Goal: Task Accomplishment & Management: Use online tool/utility

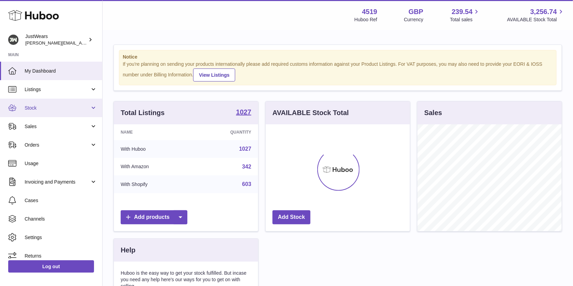
scroll to position [106, 144]
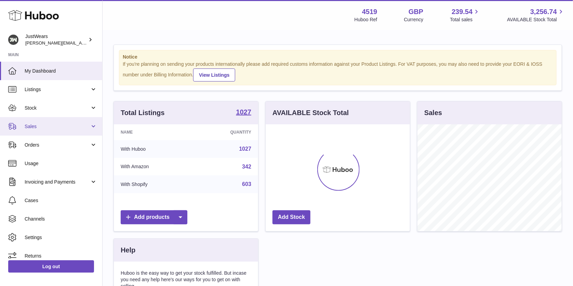
click at [63, 128] on span "Sales" at bounding box center [57, 126] width 65 height 7
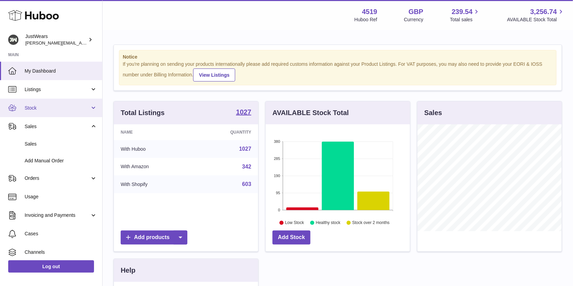
click at [51, 103] on link "Stock" at bounding box center [51, 108] width 102 height 18
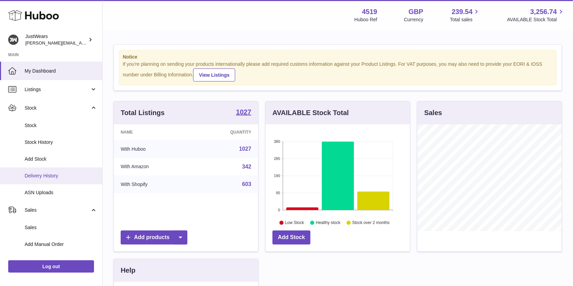
click at [60, 177] on span "Delivery History" at bounding box center [61, 175] width 73 height 7
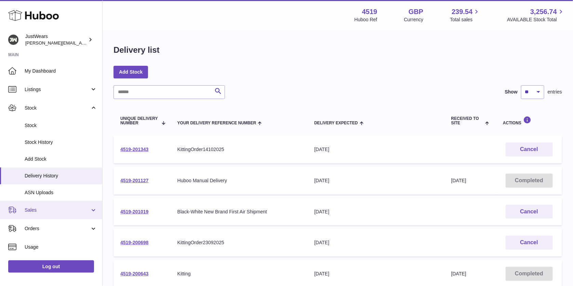
click at [60, 205] on link "Sales" at bounding box center [51, 209] width 102 height 18
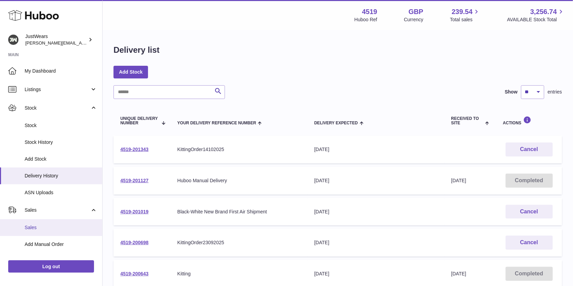
click at [66, 224] on span "Sales" at bounding box center [61, 227] width 73 height 7
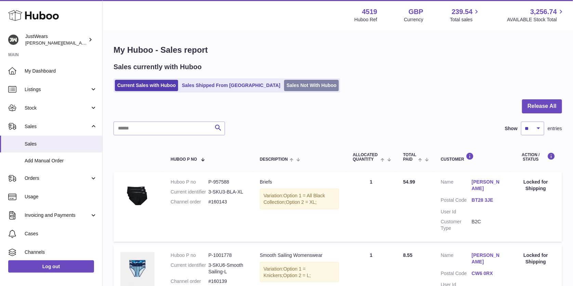
click at [284, 82] on link "Sales Not With Huboo" at bounding box center [311, 85] width 55 height 11
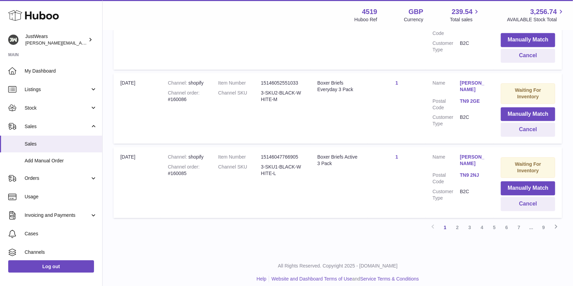
scroll to position [78, 0]
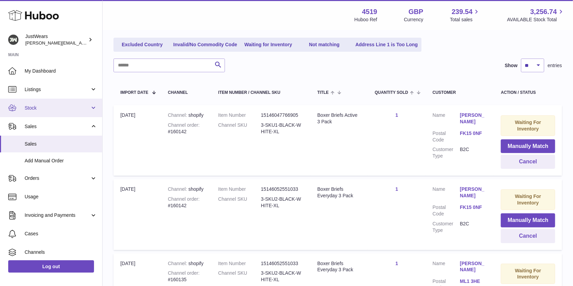
click at [69, 106] on span "Stock" at bounding box center [57, 108] width 65 height 7
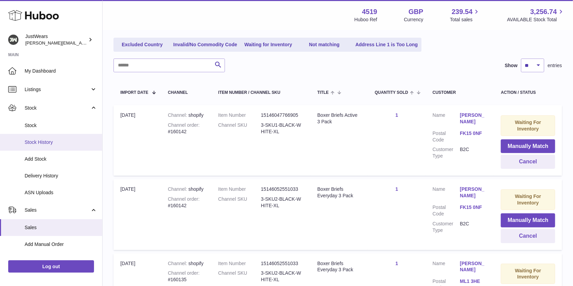
click at [59, 145] on link "Stock History" at bounding box center [51, 142] width 102 height 17
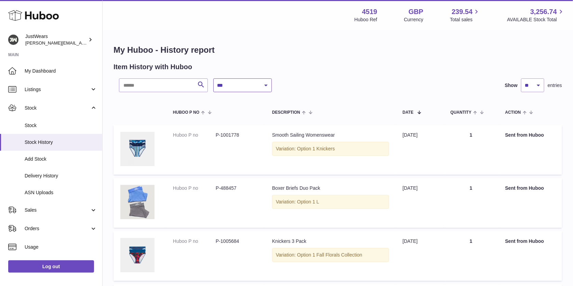
select select "*"
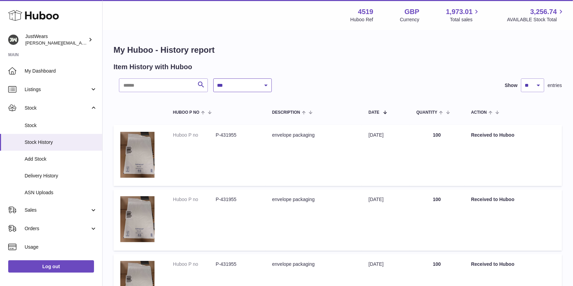
select select "*"
click at [53, 9] on icon at bounding box center [33, 16] width 51 height 14
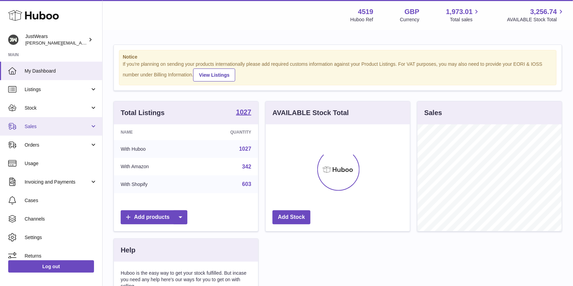
scroll to position [106, 144]
click at [38, 128] on span "Sales" at bounding box center [57, 126] width 65 height 7
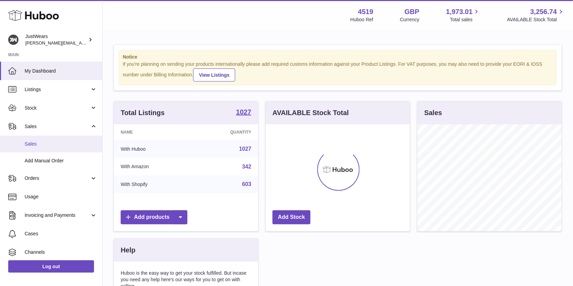
click at [49, 146] on link "Sales" at bounding box center [51, 143] width 102 height 17
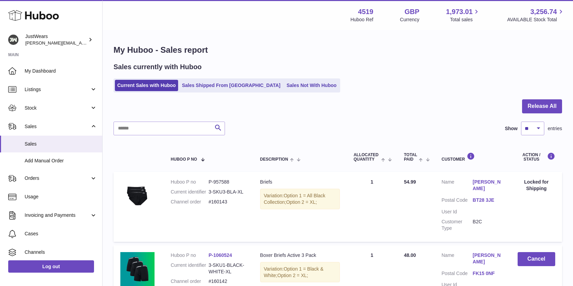
click at [284, 84] on link "Sales Not With Huboo" at bounding box center [311, 85] width 55 height 11
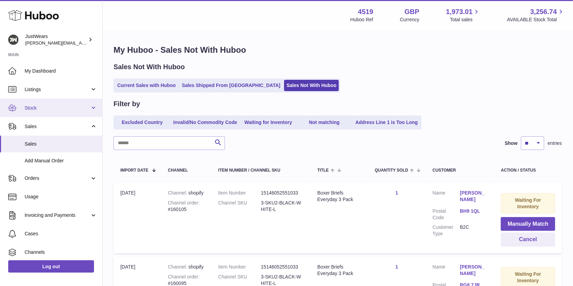
click at [56, 109] on span "Stock" at bounding box center [57, 108] width 65 height 7
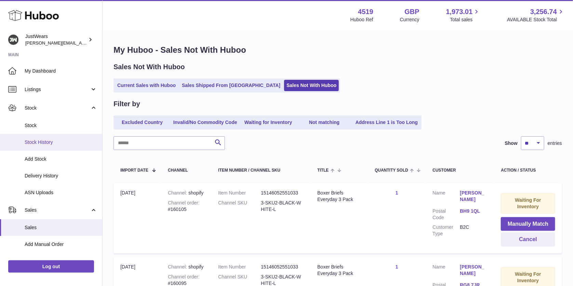
click at [62, 147] on link "Stock History" at bounding box center [51, 142] width 102 height 17
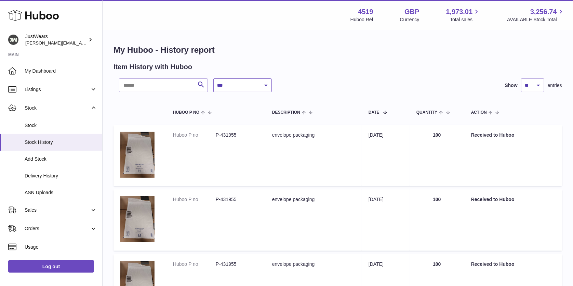
select select "*"
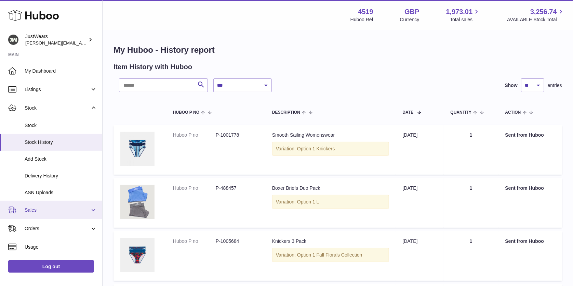
click at [58, 208] on span "Sales" at bounding box center [57, 210] width 65 height 7
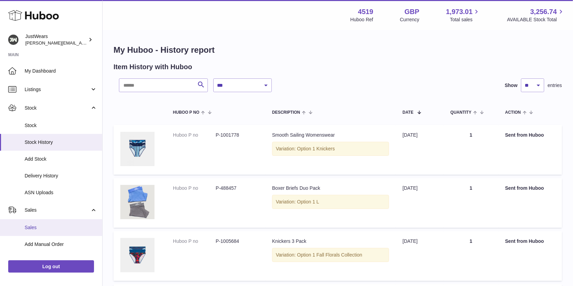
click at [68, 225] on span "Sales" at bounding box center [61, 227] width 73 height 7
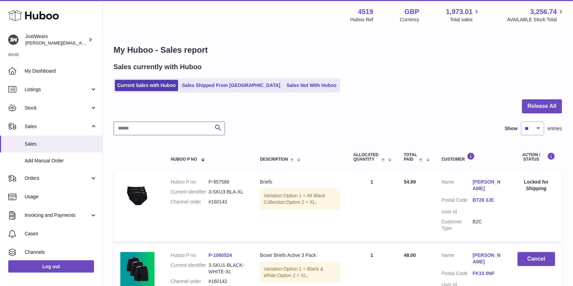
click at [168, 129] on input "text" at bounding box center [170, 128] width 112 height 14
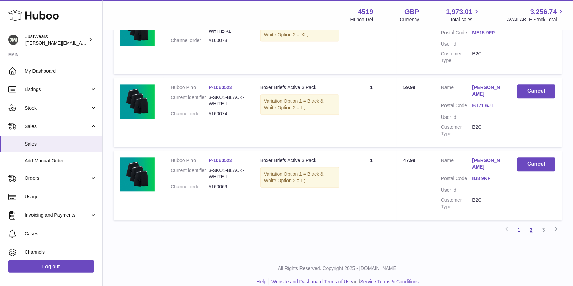
type input "**********"
click at [532, 223] on link "2" at bounding box center [532, 229] width 12 height 12
click at [547, 224] on link "3" at bounding box center [544, 229] width 12 height 12
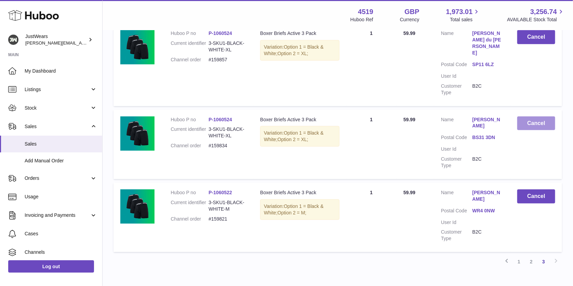
scroll to position [152, 0]
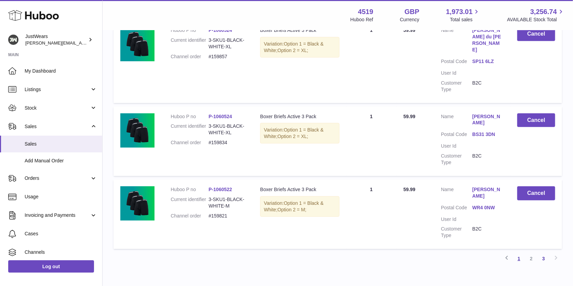
click at [523, 252] on link "1" at bounding box center [519, 258] width 12 height 12
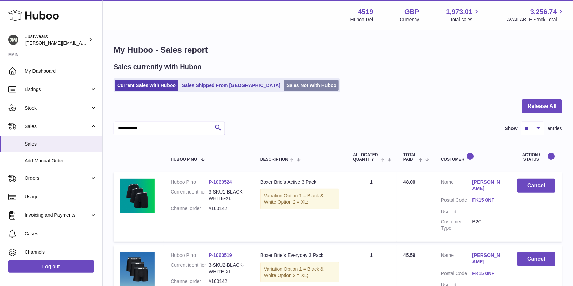
click at [284, 83] on link "Sales Not With Huboo" at bounding box center [311, 85] width 55 height 11
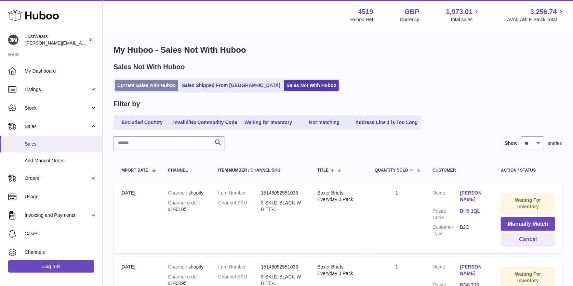
click at [156, 81] on link "Current Sales with Huboo" at bounding box center [146, 85] width 63 height 11
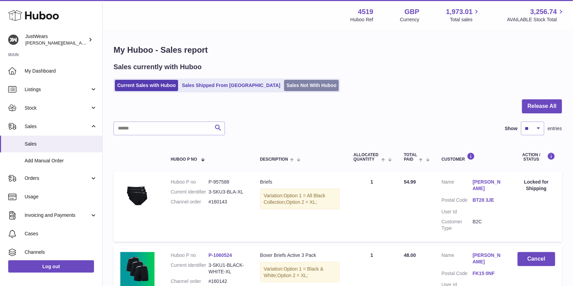
click at [284, 85] on link "Sales Not With Huboo" at bounding box center [311, 85] width 55 height 11
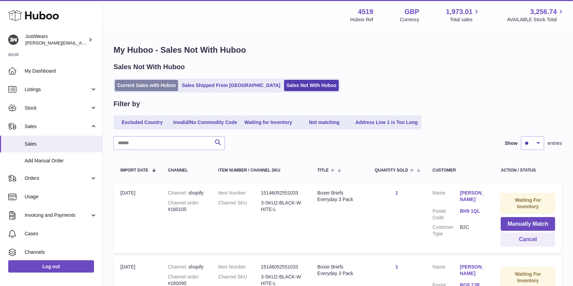
click at [143, 86] on link "Current Sales with Huboo" at bounding box center [146, 85] width 63 height 11
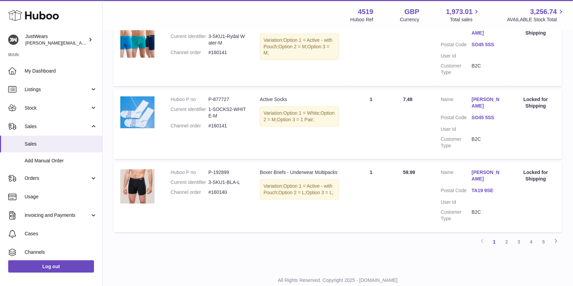
scroll to position [665, 0]
click at [516, 236] on link "3" at bounding box center [519, 242] width 12 height 12
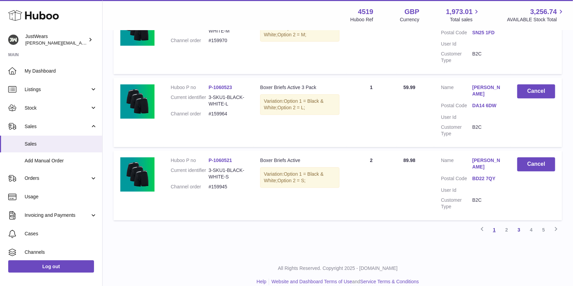
click at [496, 223] on link "1" at bounding box center [495, 229] width 12 height 12
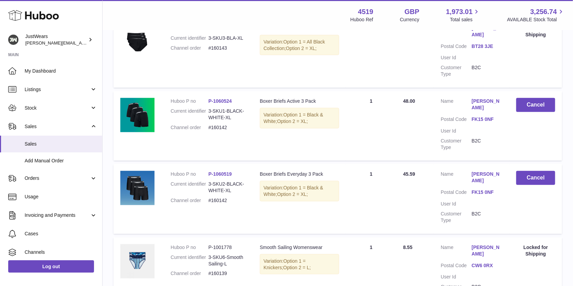
scroll to position [31, 0]
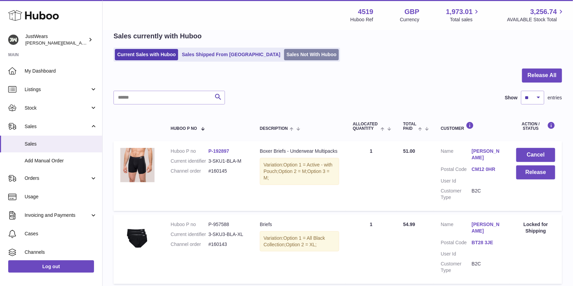
click at [284, 50] on link "Sales Not With Huboo" at bounding box center [311, 54] width 55 height 11
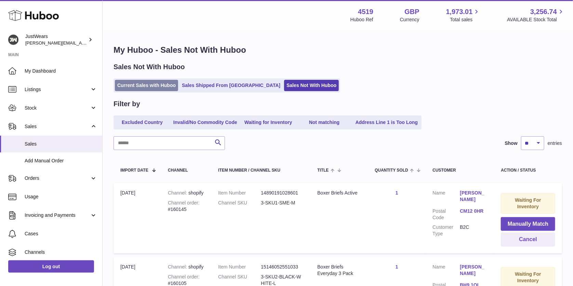
click at [163, 82] on link "Current Sales with Huboo" at bounding box center [146, 85] width 63 height 11
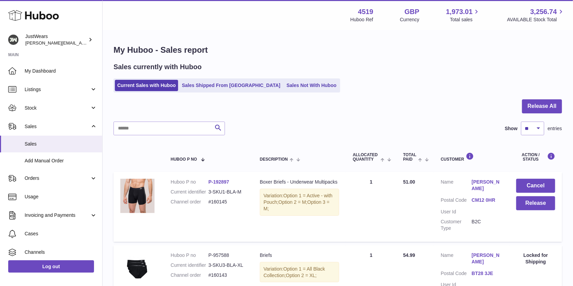
click at [284, 82] on link "Sales Not With Huboo" at bounding box center [311, 85] width 55 height 11
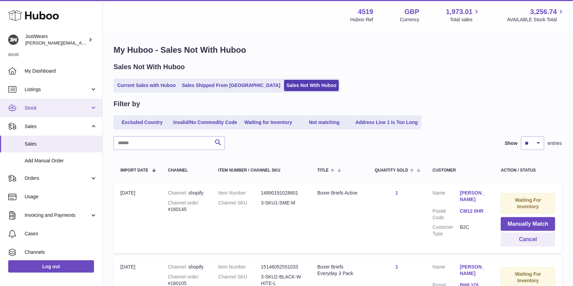
click at [56, 106] on span "Stock" at bounding box center [57, 108] width 65 height 7
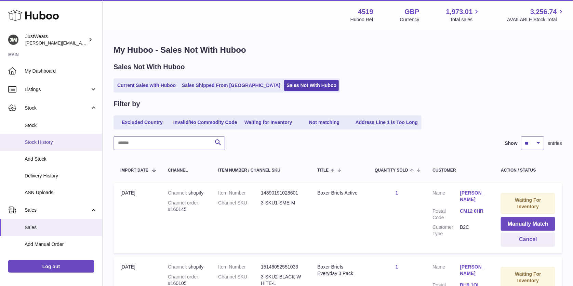
click at [62, 140] on span "Stock History" at bounding box center [61, 142] width 73 height 7
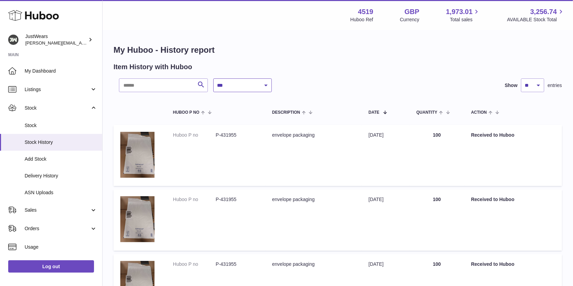
select select "*"
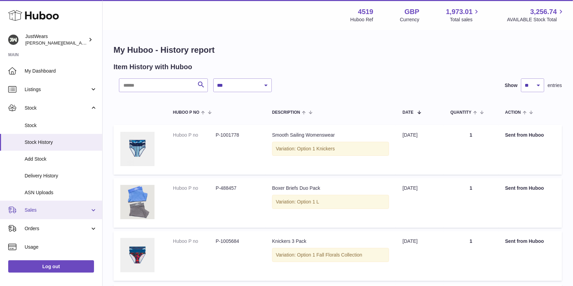
click at [60, 206] on link "Sales" at bounding box center [51, 209] width 102 height 18
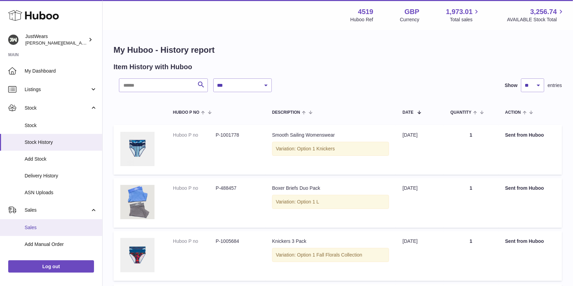
click at [65, 224] on span "Sales" at bounding box center [61, 227] width 73 height 7
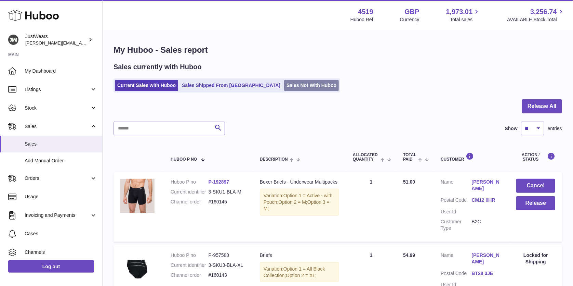
click at [284, 88] on link "Sales Not With Huboo" at bounding box center [311, 85] width 55 height 11
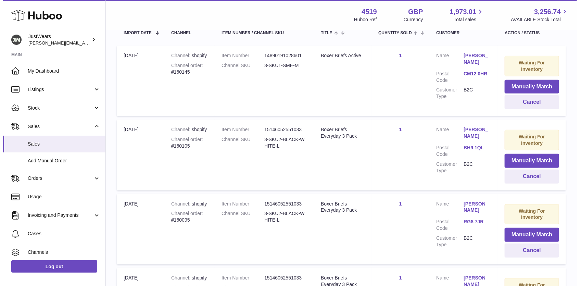
scroll to position [87, 0]
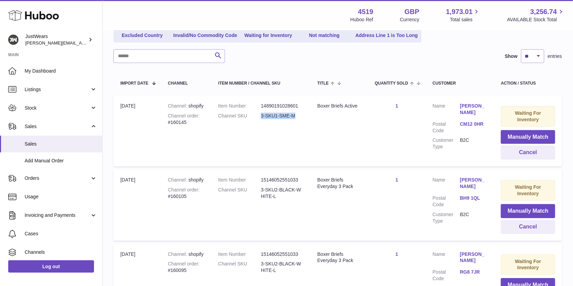
drag, startPoint x: 302, startPoint y: 114, endPoint x: 261, endPoint y: 112, distance: 41.1
click at [261, 113] on dd "3-SKU1-SME-M" at bounding box center [282, 116] width 43 height 7
copy dd "3-SKU1-SME-M"
click at [537, 131] on button "Manually Match" at bounding box center [528, 137] width 54 height 14
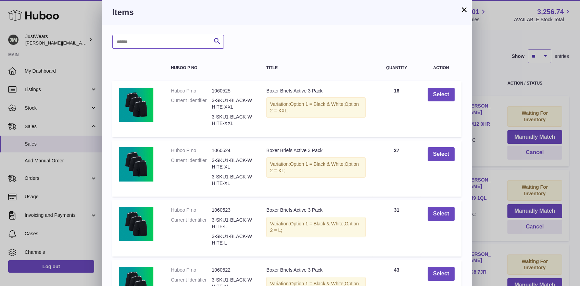
click at [161, 40] on input "text" at bounding box center [168, 42] width 112 height 14
paste input "**********"
click at [140, 41] on input "**********" at bounding box center [168, 42] width 112 height 14
type input "**********"
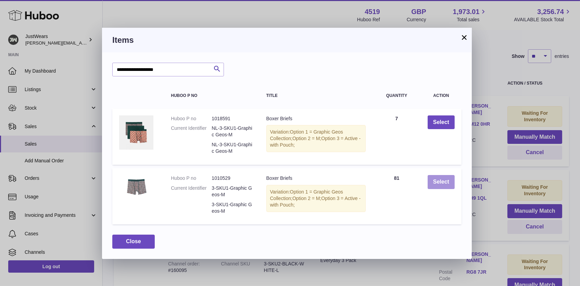
click at [443, 179] on button "Select" at bounding box center [440, 182] width 27 height 14
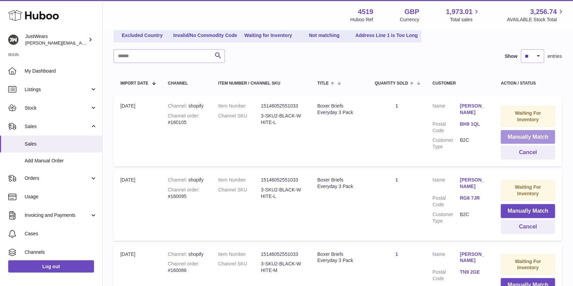
click at [531, 138] on button "Manually Match" at bounding box center [528, 137] width 54 height 14
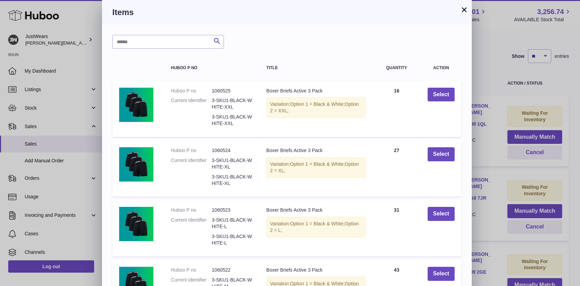
scroll to position [136, 0]
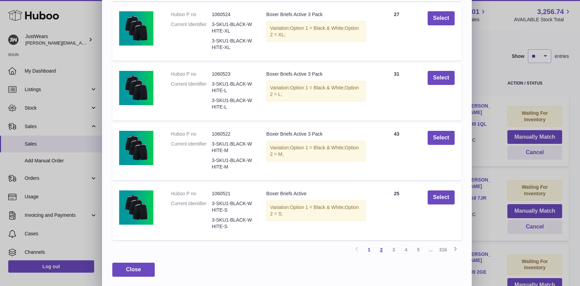
click at [379, 248] on link "2" at bounding box center [381, 249] width 12 height 12
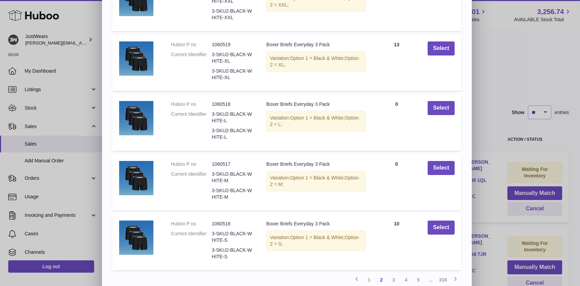
scroll to position [133, 0]
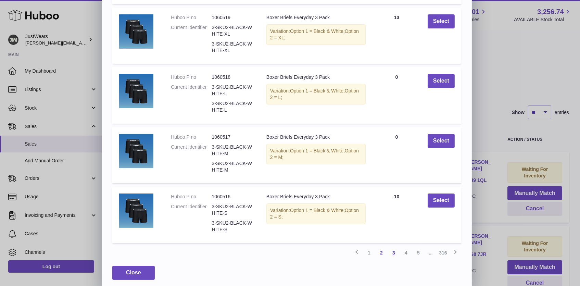
click at [391, 255] on link "3" at bounding box center [393, 252] width 12 height 12
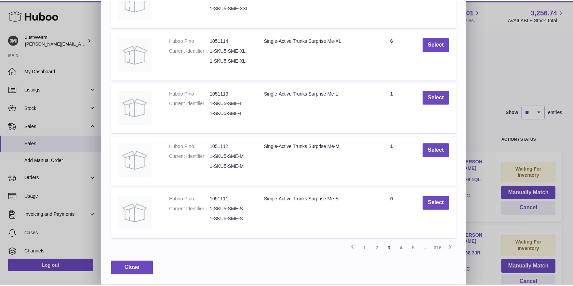
scroll to position [0, 0]
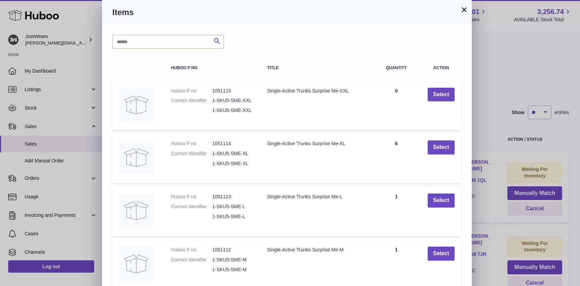
click at [464, 10] on button "×" at bounding box center [464, 9] width 8 height 8
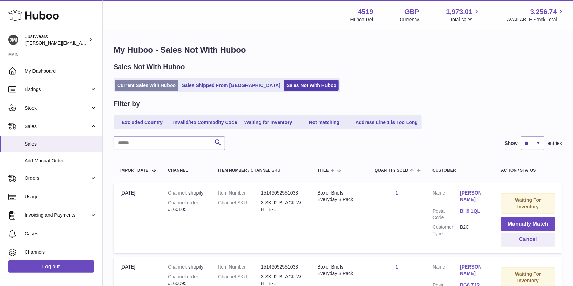
click at [164, 84] on link "Current Sales with Huboo" at bounding box center [146, 85] width 63 height 11
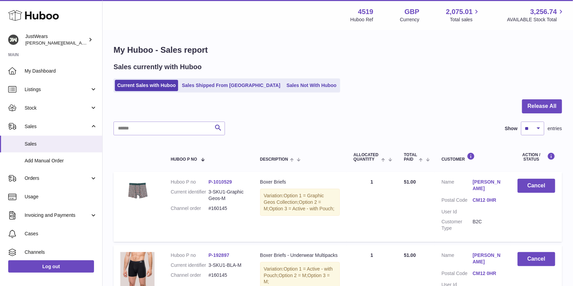
click at [284, 85] on link "Sales Not With Huboo" at bounding box center [311, 85] width 55 height 11
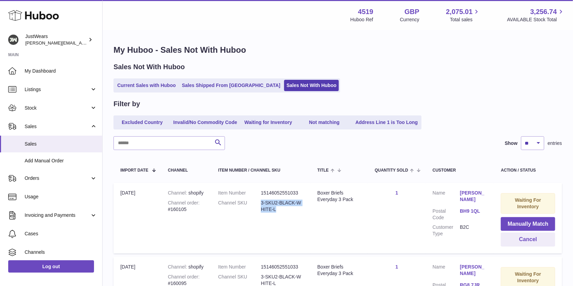
drag, startPoint x: 282, startPoint y: 208, endPoint x: 262, endPoint y: 202, distance: 21.1
click at [262, 202] on dd "3-SKU2-BLACK-WHITE-L" at bounding box center [282, 205] width 43 height 13
copy dd "3-SKU2-BLACK-WHITE-L"
click at [170, 144] on input "text" at bounding box center [170, 143] width 112 height 14
paste input "**********"
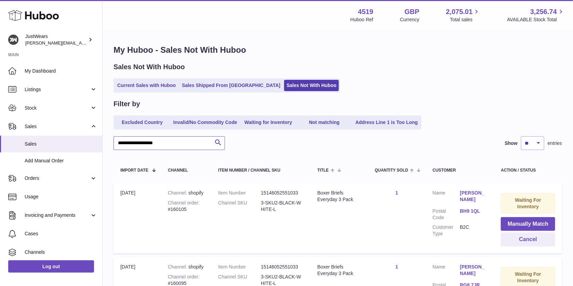
scroll to position [681, 0]
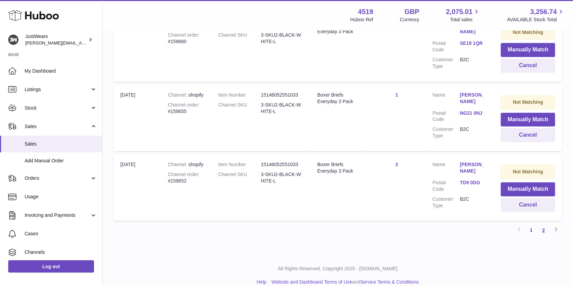
click at [544, 224] on link "2" at bounding box center [544, 230] width 12 height 12
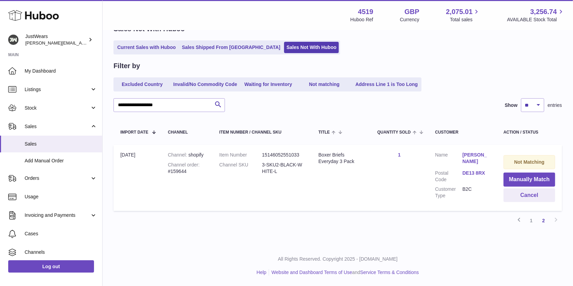
scroll to position [31, 0]
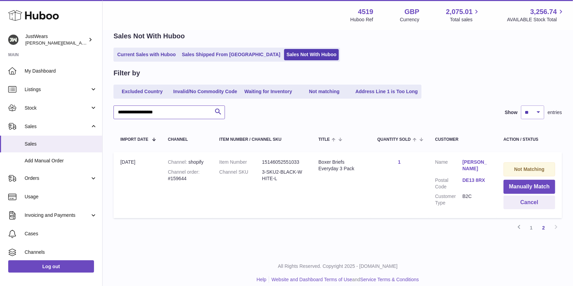
click at [181, 113] on input "**********" at bounding box center [170, 112] width 112 height 14
type input "**********"
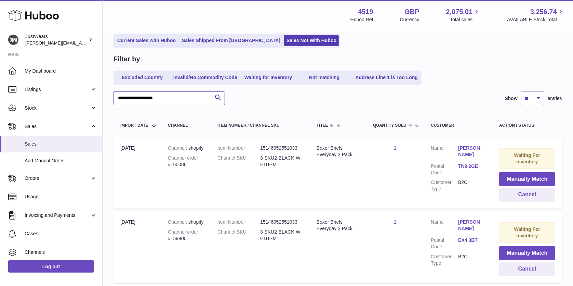
scroll to position [36, 0]
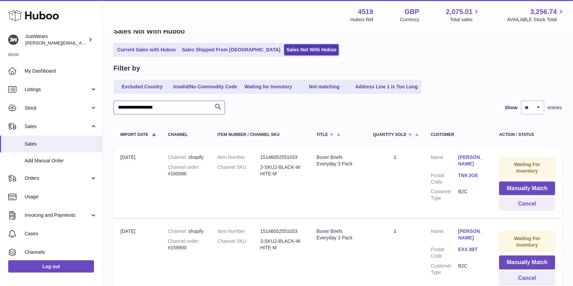
click at [187, 109] on input "**********" at bounding box center [170, 108] width 112 height 14
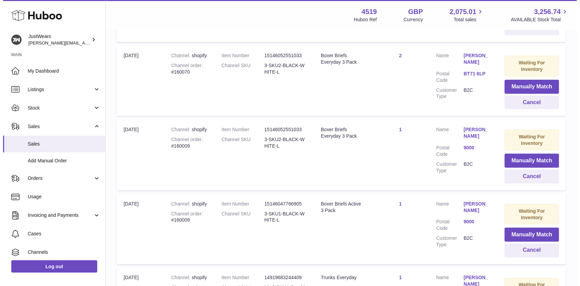
scroll to position [427, 0]
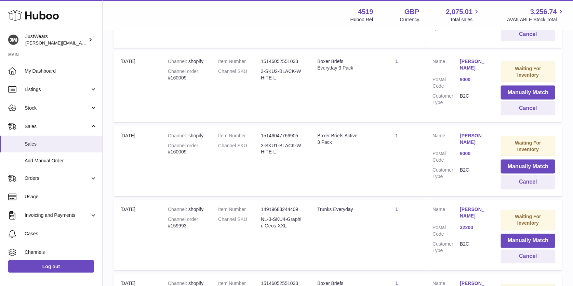
click at [470, 224] on link "32200" at bounding box center [473, 227] width 27 height 7
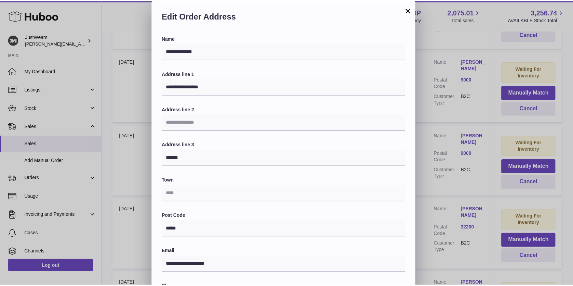
scroll to position [125, 0]
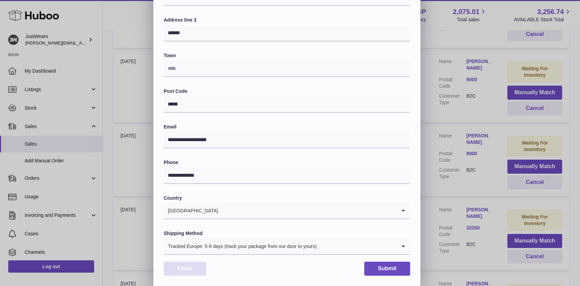
click at [189, 268] on button "Close" at bounding box center [185, 268] width 42 height 14
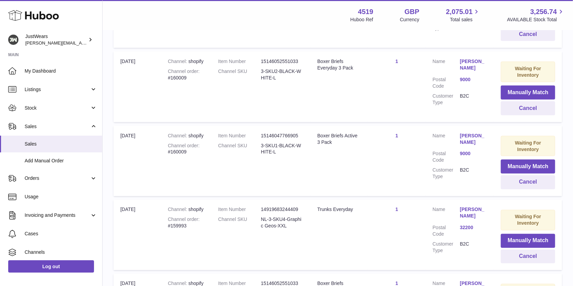
scroll to position [0, 0]
drag, startPoint x: 290, startPoint y: 223, endPoint x: 261, endPoint y: 217, distance: 29.7
click at [261, 217] on dd "NL-3-SKU4-Graphic Geos-XXL" at bounding box center [282, 222] width 43 height 13
copy dd "NL-3-SKU4-Graphic Geos-XXL"
click at [526, 242] on button "Manually Match" at bounding box center [528, 241] width 54 height 14
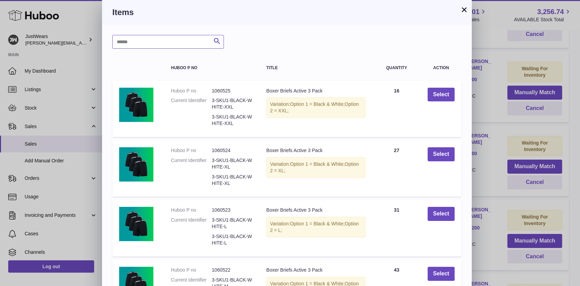
click at [189, 36] on input "text" at bounding box center [168, 42] width 112 height 14
paste input "**********"
type input "**********"
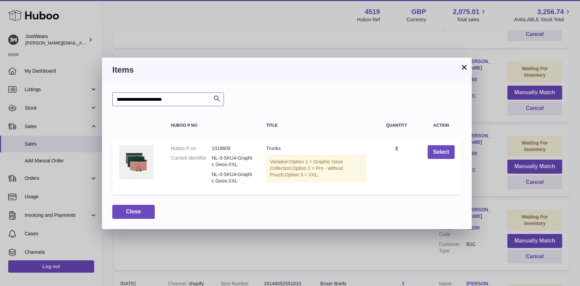
drag, startPoint x: 125, startPoint y: 99, endPoint x: 101, endPoint y: 99, distance: 23.3
click at [101, 99] on div "**********" at bounding box center [290, 143] width 580 height 286
click at [460, 67] on button "×" at bounding box center [464, 67] width 8 height 8
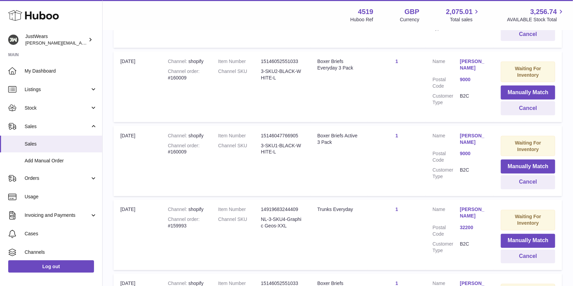
click at [321, 238] on td "Title Trunks Everyday" at bounding box center [339, 234] width 57 height 70
click at [178, 222] on div "Channel order #159993" at bounding box center [186, 222] width 37 height 13
copy div "159993"
click at [234, 222] on dt "Channel SKU" at bounding box center [239, 222] width 43 height 13
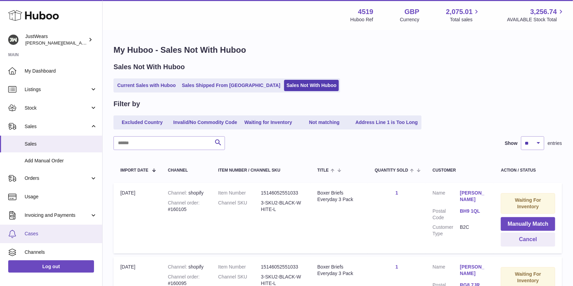
click at [63, 231] on span "Cases" at bounding box center [61, 233] width 73 height 7
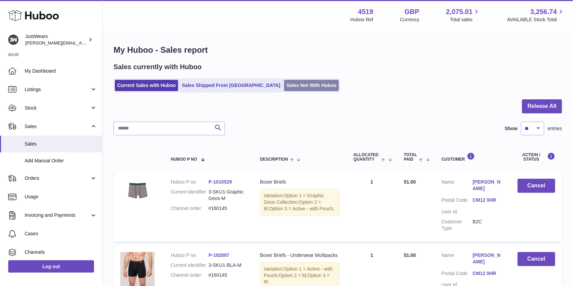
click at [284, 83] on link "Sales Not With Huboo" at bounding box center [311, 85] width 55 height 11
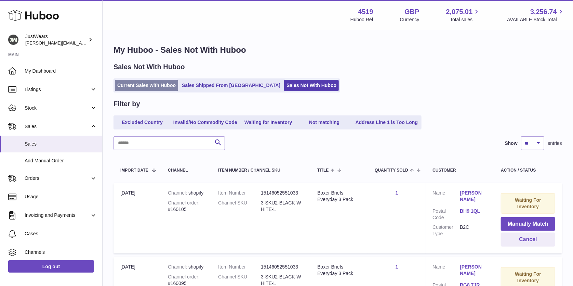
click at [159, 82] on link "Current Sales with Huboo" at bounding box center [146, 85] width 63 height 11
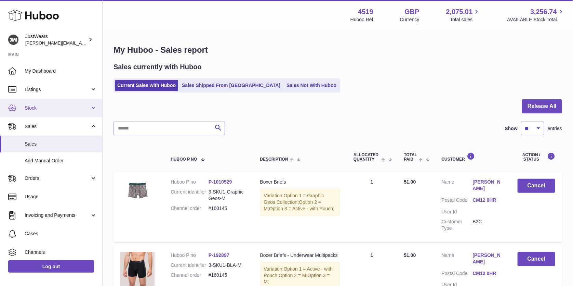
click at [71, 107] on span "Stock" at bounding box center [57, 108] width 65 height 7
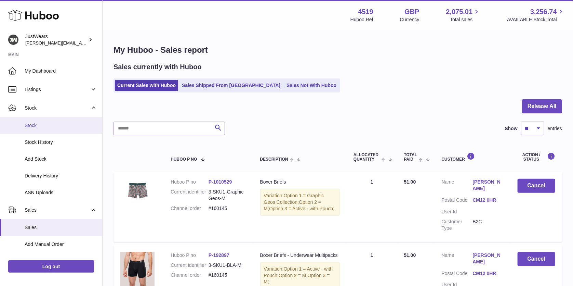
click at [67, 124] on span "Stock" at bounding box center [61, 125] width 73 height 7
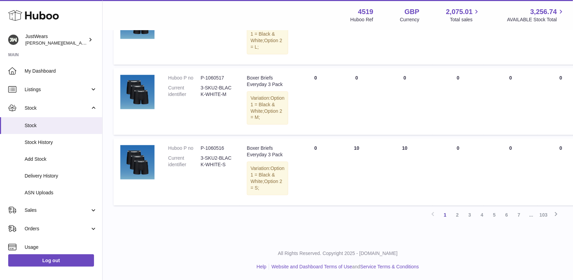
scroll to position [790, 0]
click at [69, 207] on span "Sales" at bounding box center [57, 210] width 65 height 7
click at [76, 222] on link "Sales" at bounding box center [51, 227] width 102 height 17
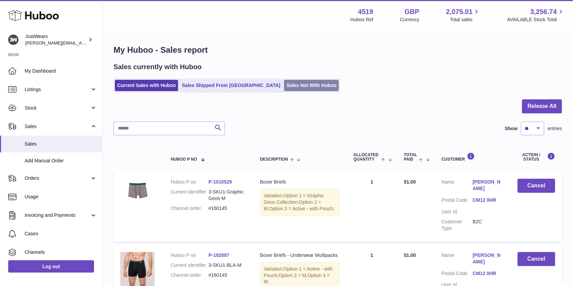
click at [284, 82] on link "Sales Not With Huboo" at bounding box center [311, 85] width 55 height 11
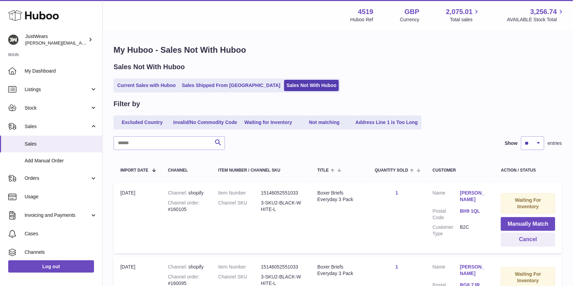
click at [152, 78] on ul "Current Sales with Huboo Sales Shipped From Huboo Sales Not With Huboo" at bounding box center [227, 85] width 227 height 14
click at [152, 83] on link "Current Sales with Huboo" at bounding box center [146, 85] width 63 height 11
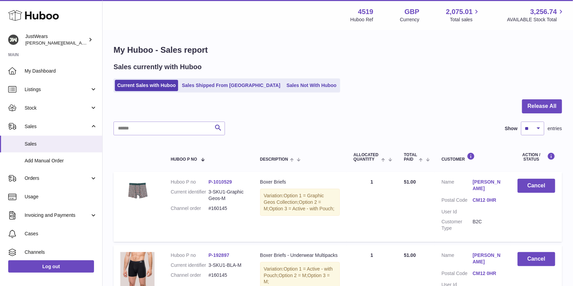
click at [29, 25] on div "Huboo" at bounding box center [51, 16] width 102 height 30
click at [37, 15] on use at bounding box center [33, 15] width 51 height 11
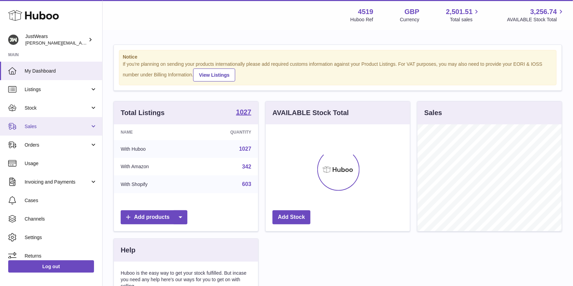
scroll to position [106, 144]
click at [63, 130] on link "Sales" at bounding box center [51, 126] width 102 height 18
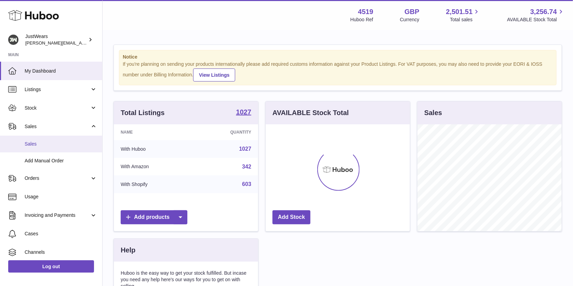
click at [63, 141] on span "Sales" at bounding box center [61, 144] width 73 height 7
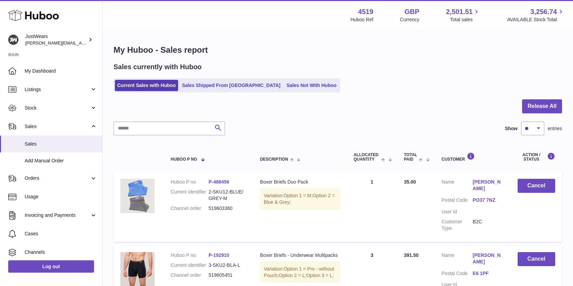
click at [284, 83] on link "Sales Not With Huboo" at bounding box center [311, 85] width 55 height 11
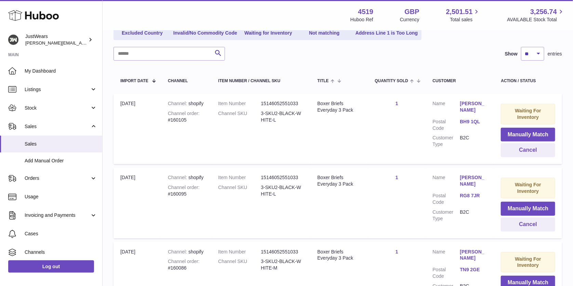
scroll to position [19, 0]
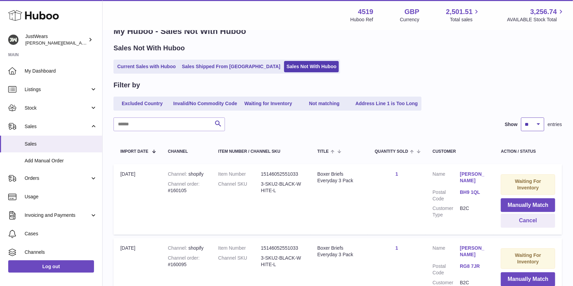
select select "**"
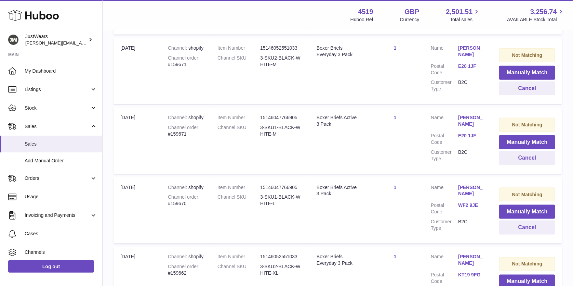
scroll to position [2719, 0]
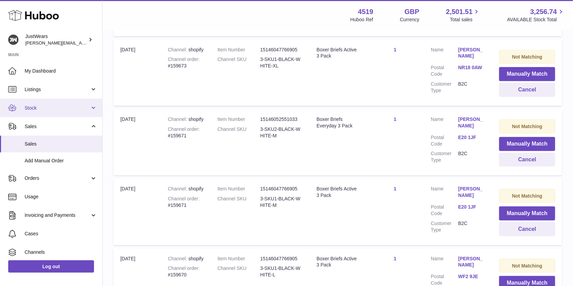
click at [66, 106] on span "Stock" at bounding box center [57, 108] width 65 height 7
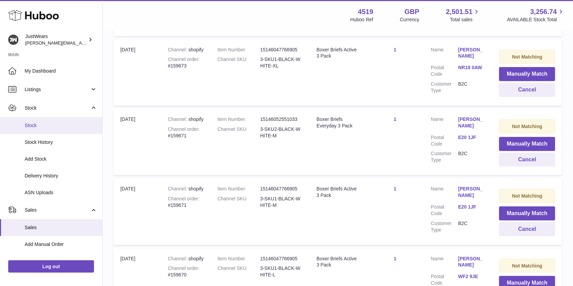
click at [65, 124] on span "Stock" at bounding box center [61, 125] width 73 height 7
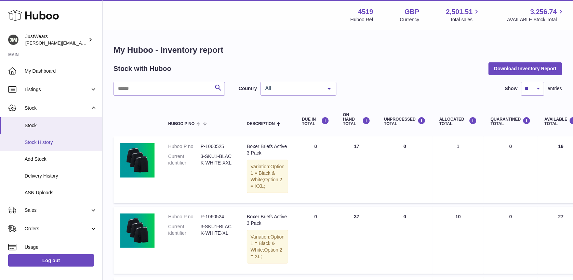
click at [69, 140] on span "Stock History" at bounding box center [61, 142] width 73 height 7
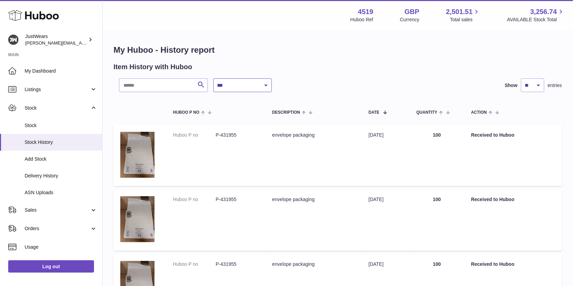
select select "*"
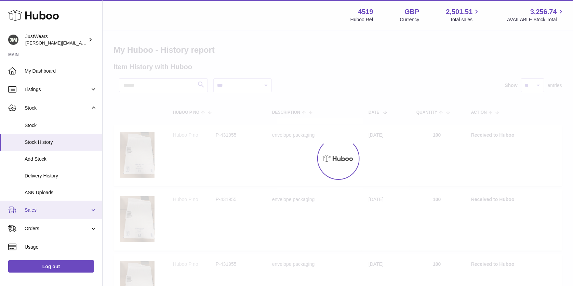
click at [49, 205] on link "Sales" at bounding box center [51, 209] width 102 height 18
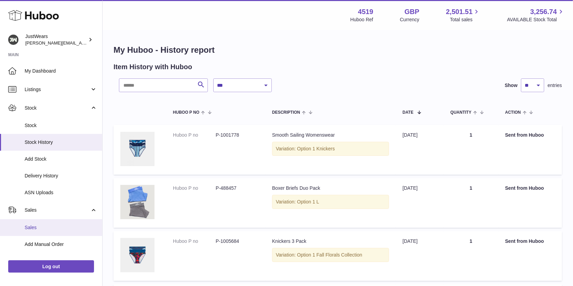
click at [63, 224] on span "Sales" at bounding box center [61, 227] width 73 height 7
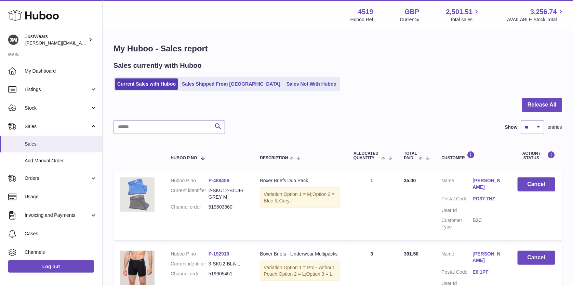
scroll to position [678, 0]
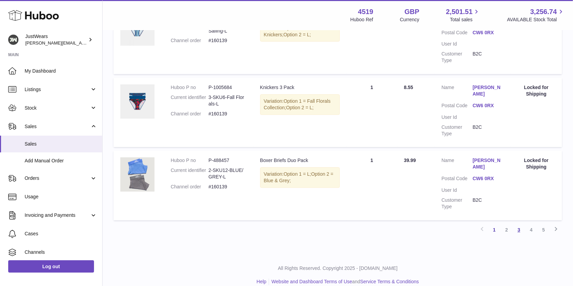
click at [520, 223] on link "3" at bounding box center [519, 229] width 12 height 12
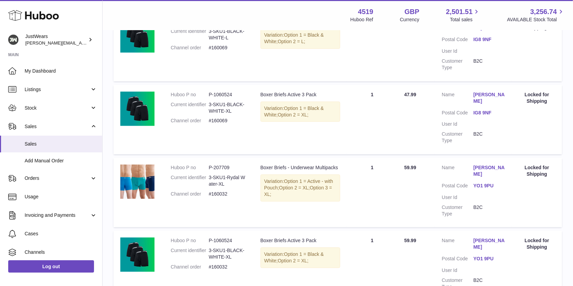
scroll to position [672, 0]
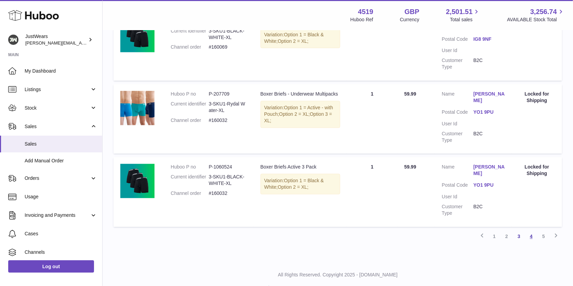
click at [531, 230] on link "4" at bounding box center [532, 236] width 12 height 12
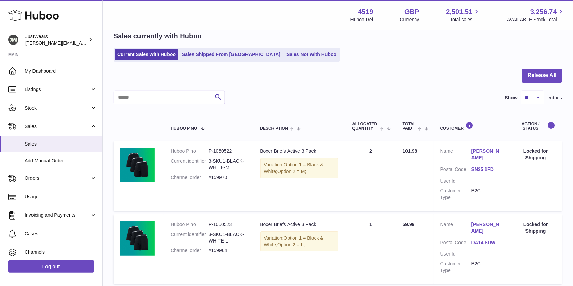
scroll to position [672, 0]
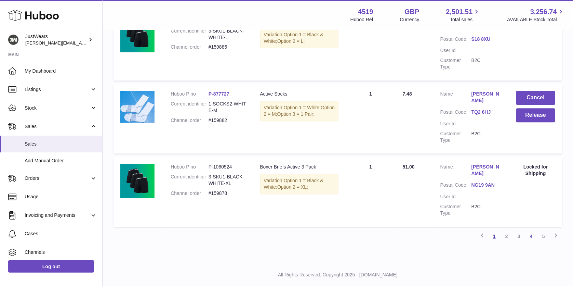
click at [494, 230] on link "1" at bounding box center [495, 236] width 12 height 12
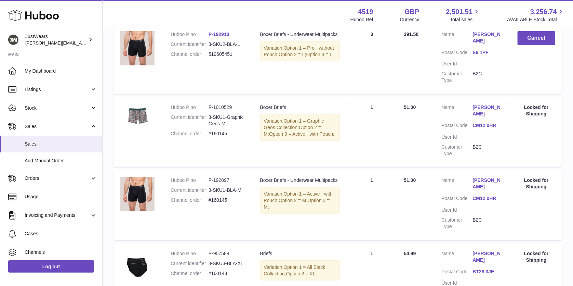
scroll to position [31, 0]
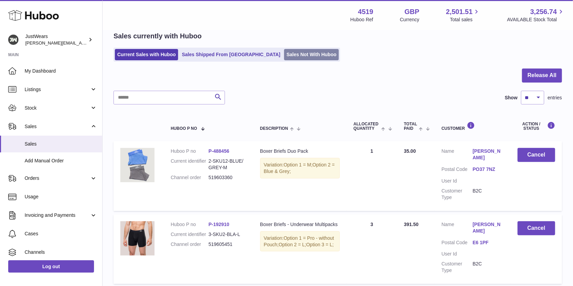
click at [284, 56] on link "Sales Not With Huboo" at bounding box center [311, 54] width 55 height 11
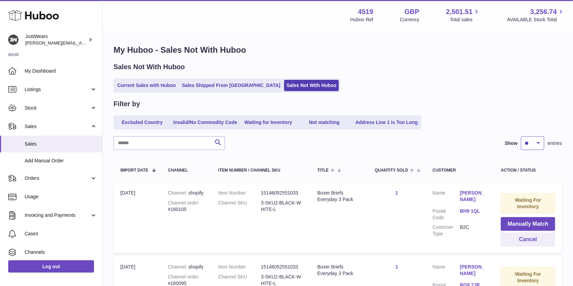
select select "**"
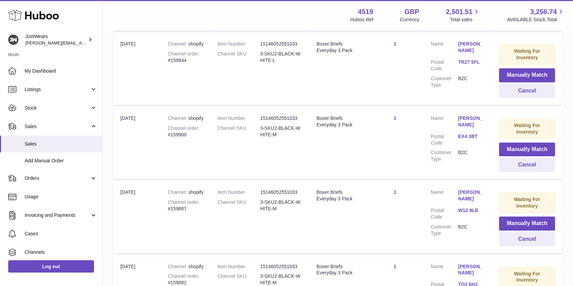
scroll to position [1205, 0]
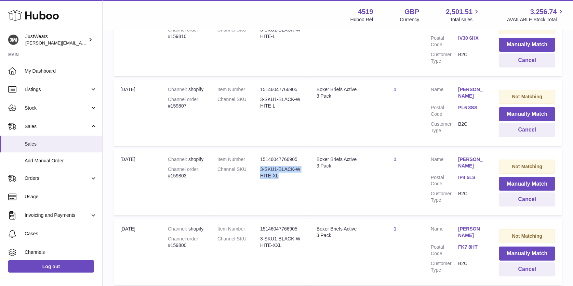
drag, startPoint x: 282, startPoint y: 164, endPoint x: 261, endPoint y: 158, distance: 21.7
click at [261, 166] on dd "3-SKU1-BLACK-WHITE-XL" at bounding box center [281, 172] width 43 height 13
copy dd "3-SKU1-BLACK-WHITE-XL"
click at [500, 171] on td "Not Matching Manually Match Cancel" at bounding box center [528, 182] width 70 height 66
click at [507, 177] on button "Manually Match" at bounding box center [527, 184] width 56 height 14
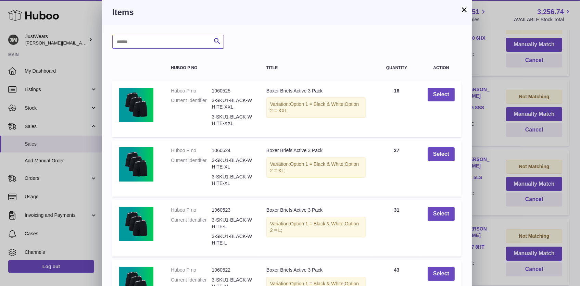
click at [180, 41] on input "text" at bounding box center [168, 42] width 112 height 14
paste input "**********"
type input "**********"
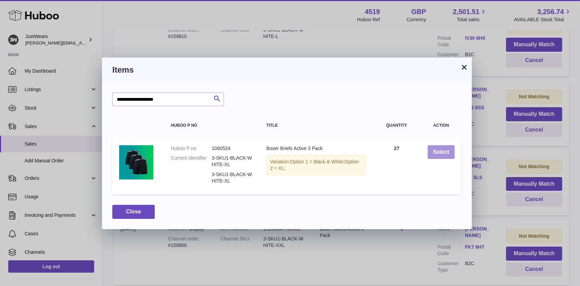
click at [443, 152] on button "Select" at bounding box center [440, 152] width 27 height 14
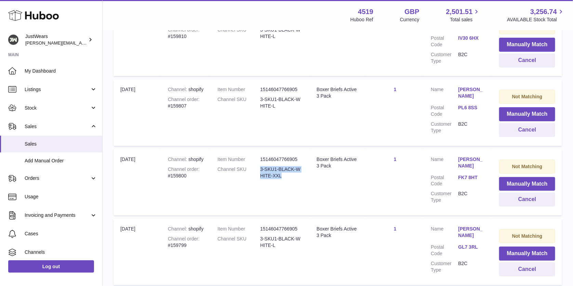
drag, startPoint x: 286, startPoint y: 165, endPoint x: 260, endPoint y: 160, distance: 26.6
click at [260, 166] on dd "3-SKU1-BLACK-WHITE-XXL" at bounding box center [281, 172] width 43 height 13
copy dd "3-SKU1-BLACK-WHITE-XXL"
click at [516, 177] on button "Manually Match" at bounding box center [527, 184] width 56 height 14
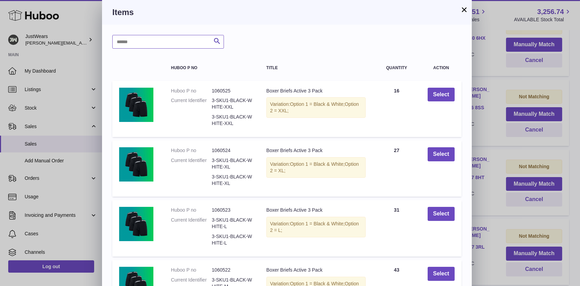
click at [174, 46] on input "text" at bounding box center [168, 42] width 112 height 14
paste input "**********"
type input "**********"
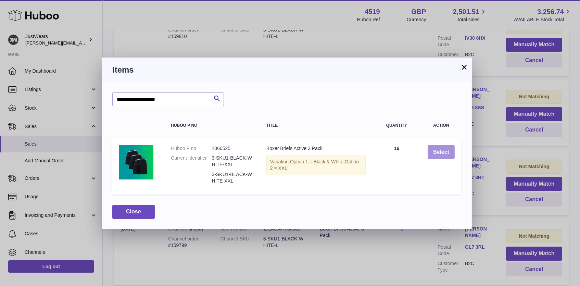
click at [443, 151] on button "Select" at bounding box center [440, 152] width 27 height 14
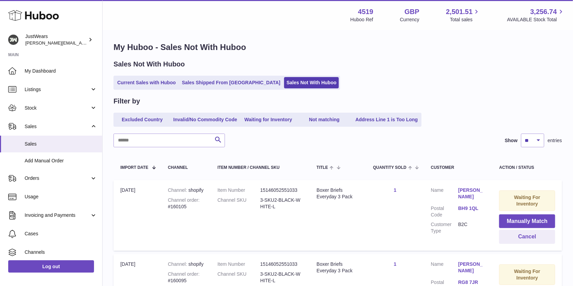
scroll to position [0, 0]
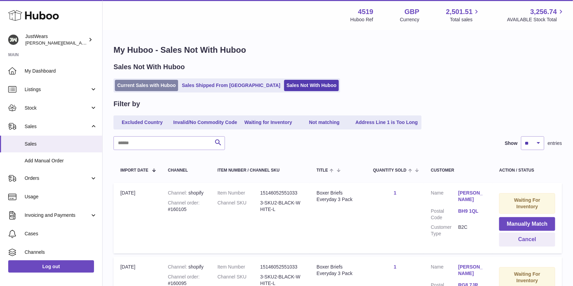
click at [163, 81] on link "Current Sales with Huboo" at bounding box center [146, 85] width 63 height 11
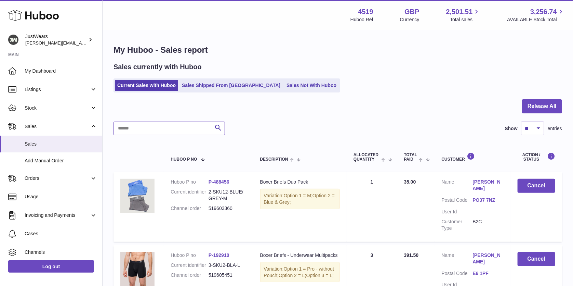
click at [193, 127] on input "text" at bounding box center [170, 128] width 112 height 14
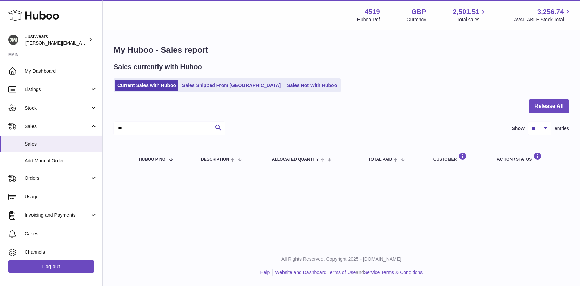
type input "*"
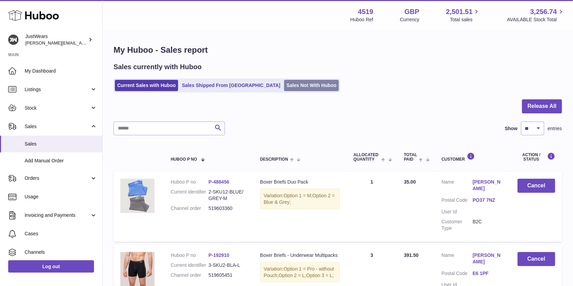
click at [287, 85] on link "Sales Not With Huboo" at bounding box center [311, 85] width 55 height 11
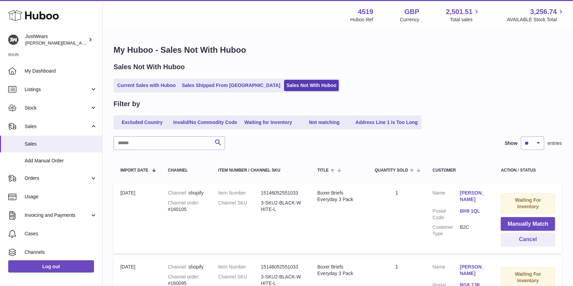
scroll to position [702, 0]
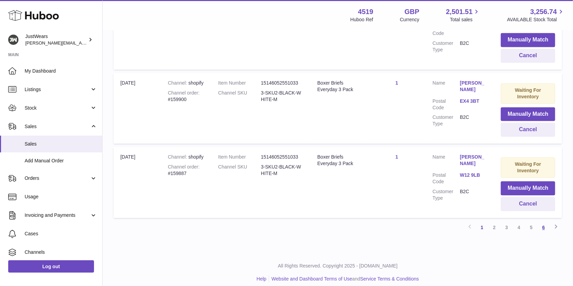
click at [546, 221] on link "6" at bounding box center [544, 227] width 12 height 12
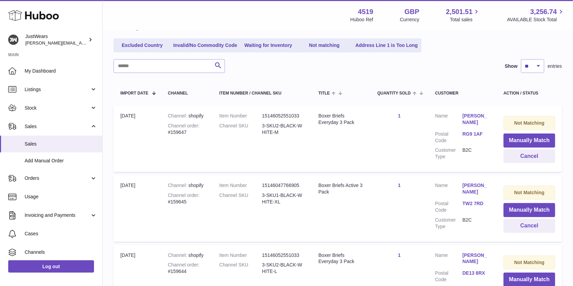
scroll to position [589, 0]
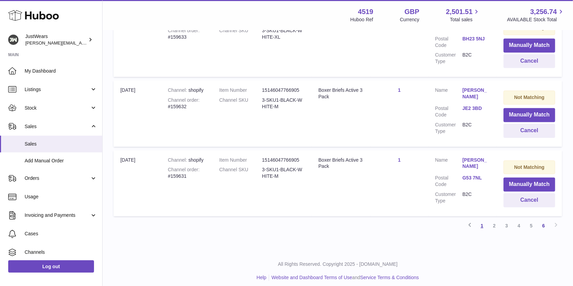
click at [481, 223] on link "1" at bounding box center [482, 226] width 12 height 12
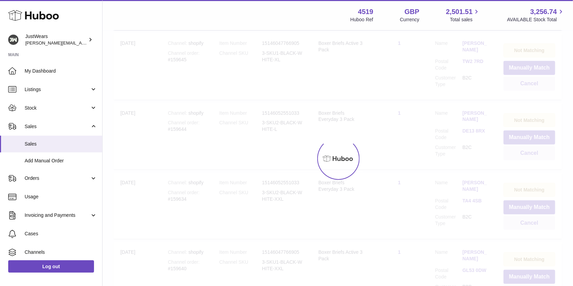
scroll to position [31, 0]
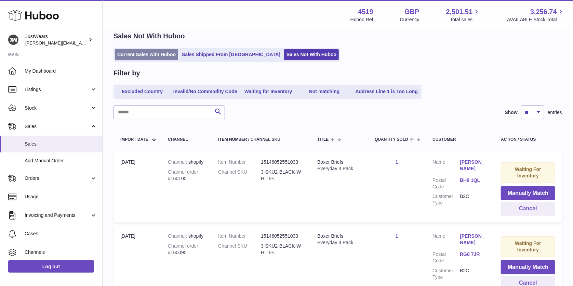
click at [158, 54] on link "Current Sales with Huboo" at bounding box center [146, 54] width 63 height 11
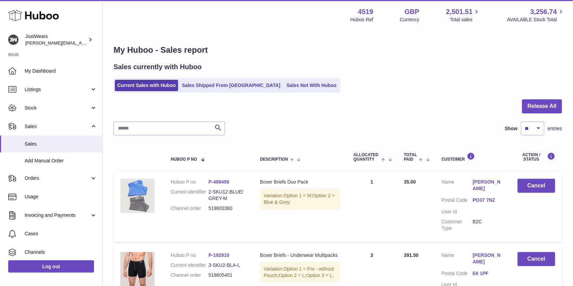
click at [268, 78] on ul "Current Sales with Huboo Sales Shipped From Huboo Sales Not With Huboo" at bounding box center [227, 85] width 227 height 14
click at [284, 83] on link "Sales Not With Huboo" at bounding box center [311, 85] width 55 height 11
click at [156, 129] on input "text" at bounding box center [170, 128] width 112 height 14
type input "*****"
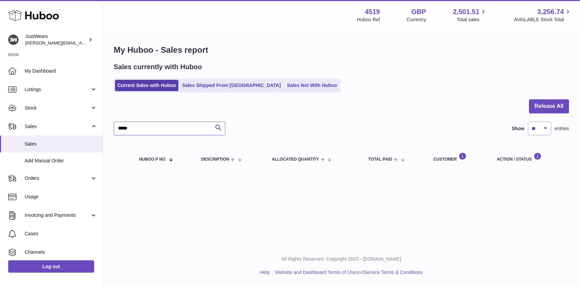
click at [194, 128] on input "*****" at bounding box center [170, 128] width 112 height 14
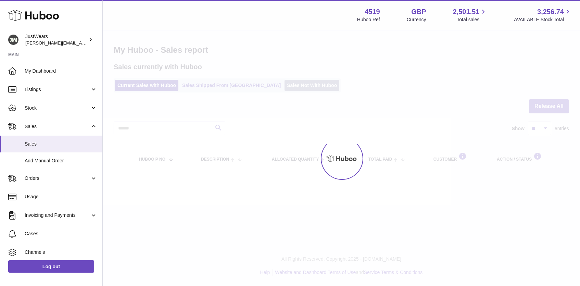
click at [269, 86] on div at bounding box center [341, 158] width 477 height 255
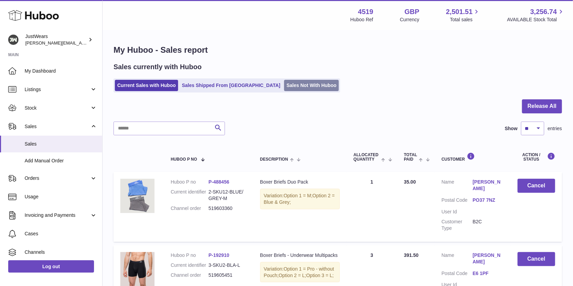
click at [284, 86] on link "Sales Not With Huboo" at bounding box center [311, 85] width 55 height 11
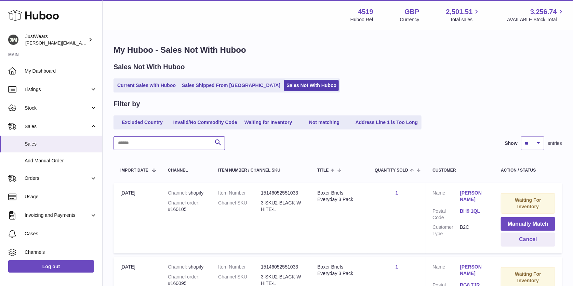
click at [170, 137] on input "text" at bounding box center [170, 143] width 112 height 14
type input "*****"
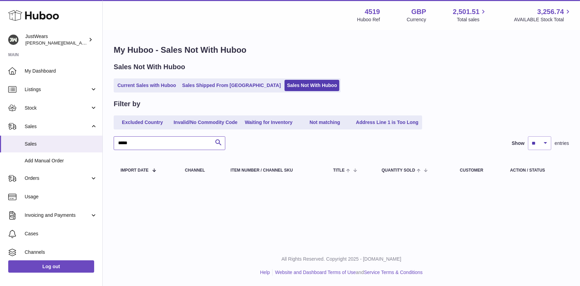
click at [176, 142] on input "*****" at bounding box center [170, 143] width 112 height 14
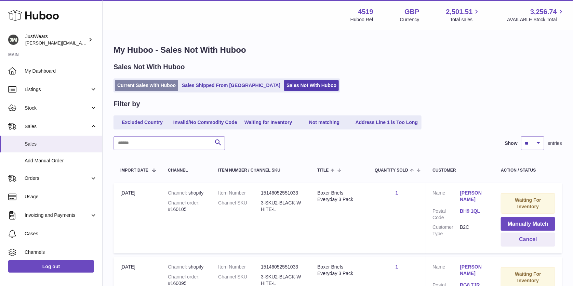
click at [155, 83] on link "Current Sales with Huboo" at bounding box center [146, 85] width 63 height 11
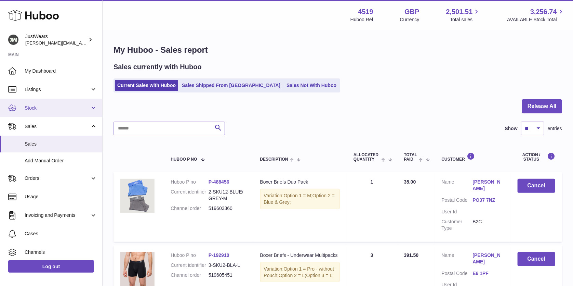
click at [42, 107] on span "Stock" at bounding box center [57, 108] width 65 height 7
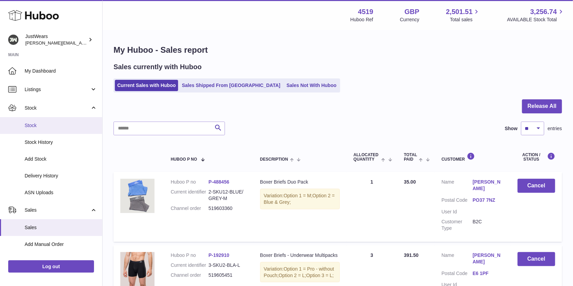
click at [42, 125] on span "Stock" at bounding box center [61, 125] width 73 height 7
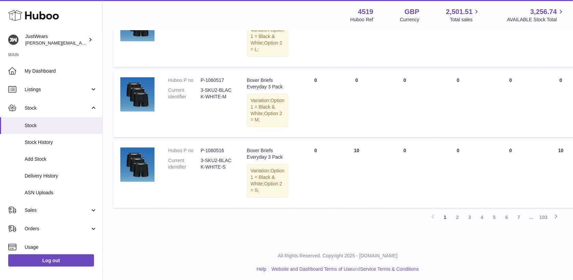
scroll to position [790, 0]
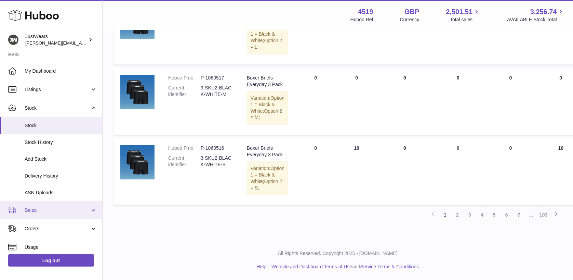
click at [54, 212] on link "Sales" at bounding box center [51, 209] width 102 height 18
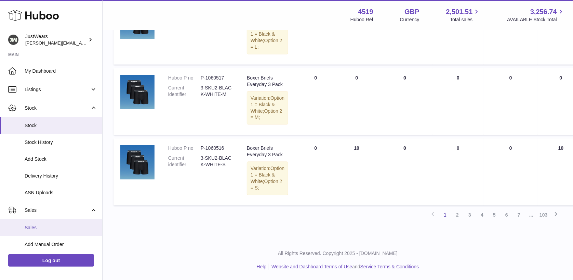
click at [60, 222] on link "Sales" at bounding box center [51, 227] width 102 height 17
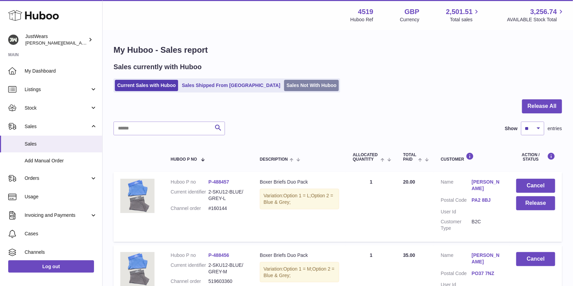
click at [289, 89] on link "Sales Not With Huboo" at bounding box center [311, 85] width 55 height 11
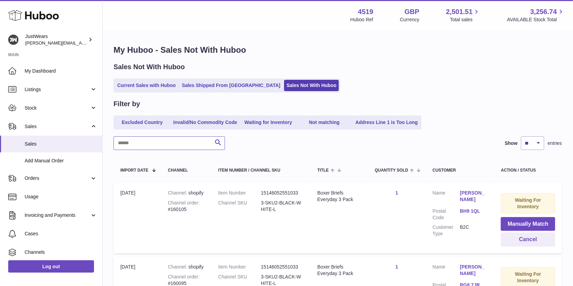
click at [179, 139] on input "text" at bounding box center [170, 143] width 112 height 14
type input "*****"
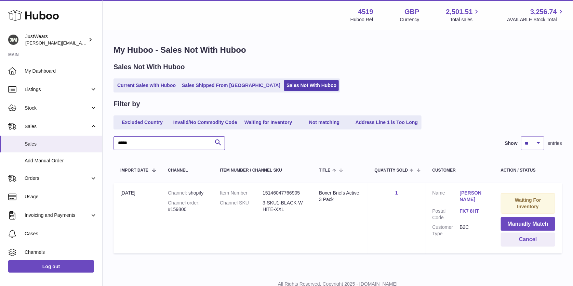
click at [158, 136] on input "*****" at bounding box center [170, 143] width 112 height 14
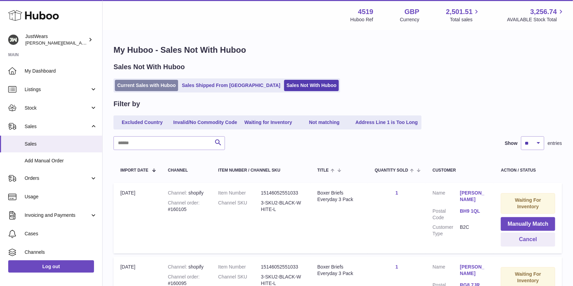
click at [164, 87] on link "Current Sales with Huboo" at bounding box center [146, 85] width 63 height 11
